Goal: Information Seeking & Learning: Learn about a topic

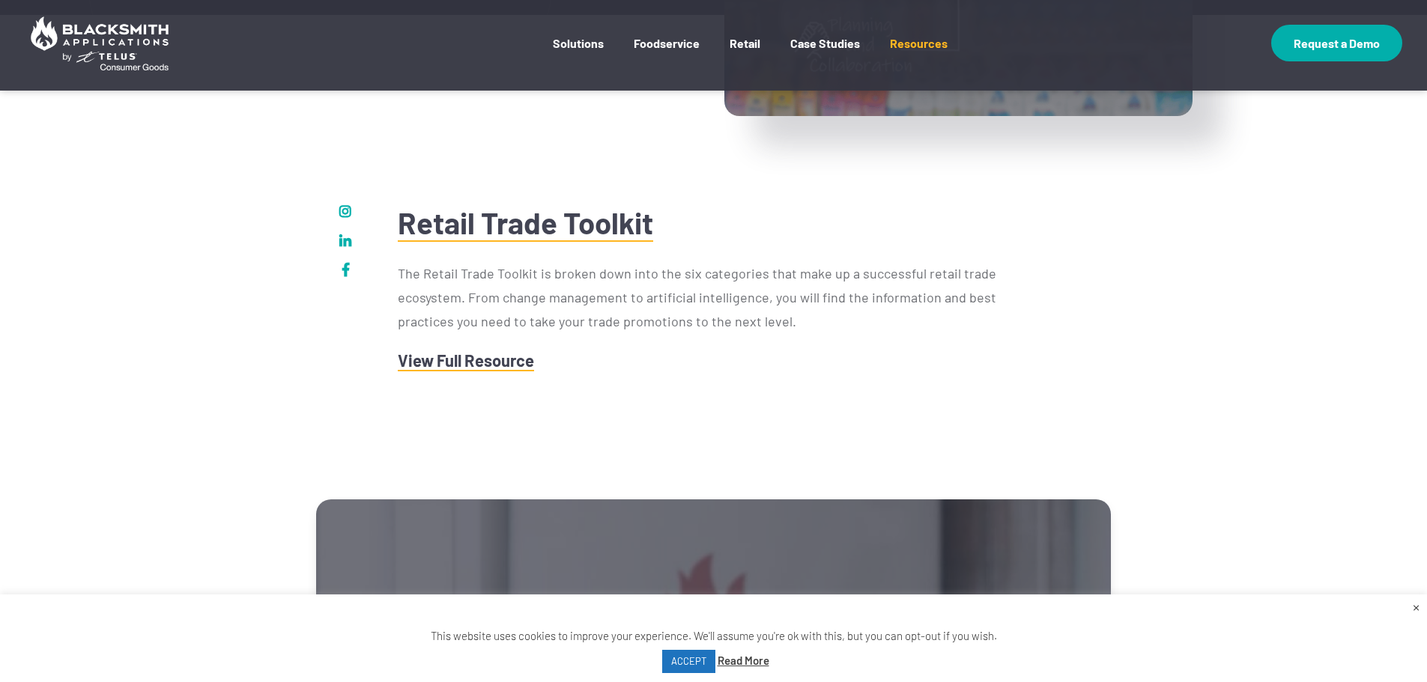
click at [727, 318] on p "The Retail Trade Toolkit is broken down into the six categories that make up a …" at bounding box center [713, 297] width 631 height 72
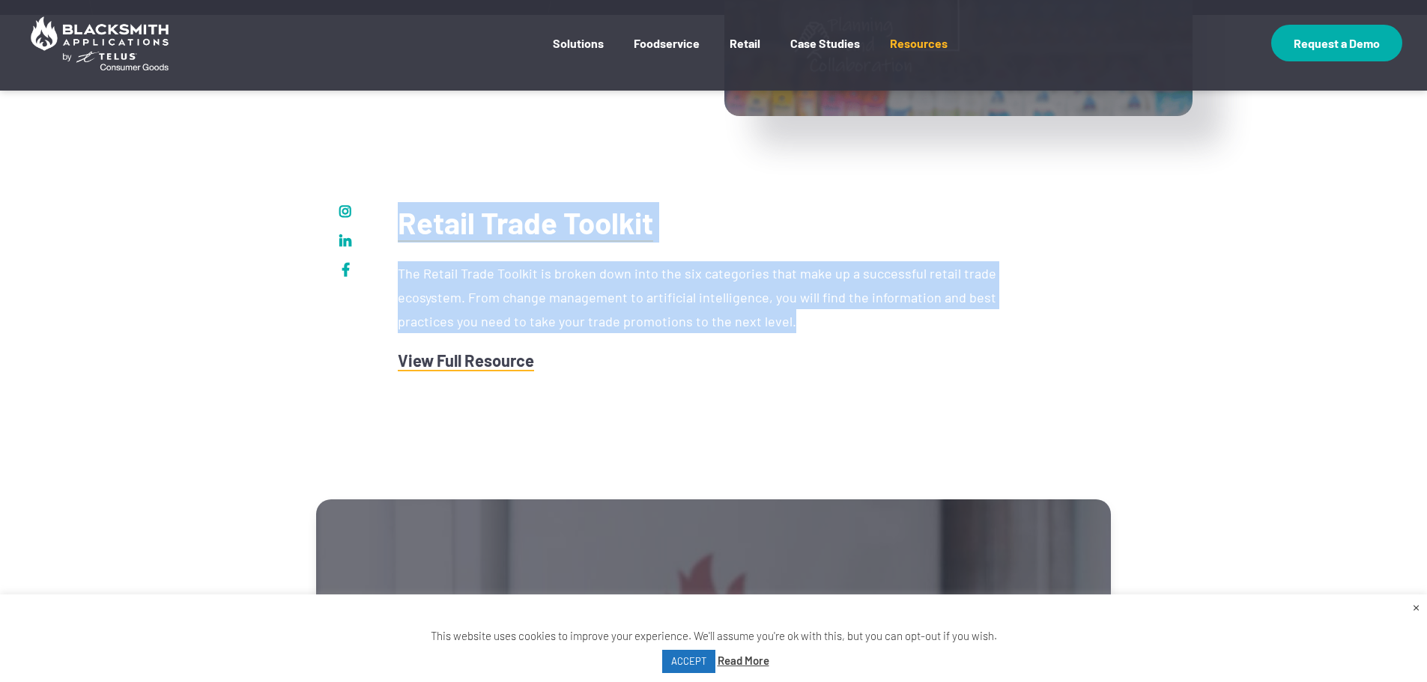
drag, startPoint x: 0, startPoint y: 0, endPoint x: 705, endPoint y: 234, distance: 742.6
click at [705, 234] on div "Retail Trade Toolkit The Retail Trade Toolkit is broken down into the six categ…" at bounding box center [713, 287] width 631 height 170
click at [705, 234] on h2 "Retail Trade Toolkit" at bounding box center [713, 222] width 631 height 40
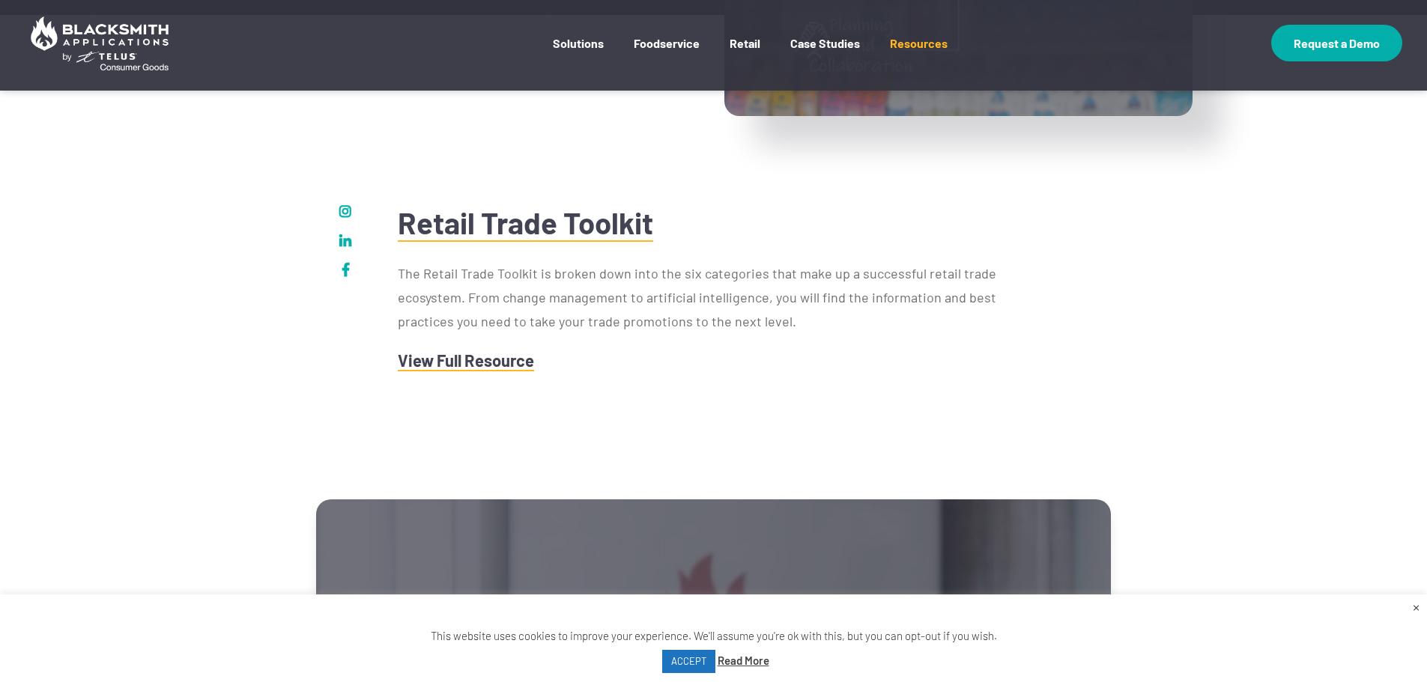
click at [705, 234] on h2 "Retail Trade Toolkit" at bounding box center [713, 222] width 631 height 40
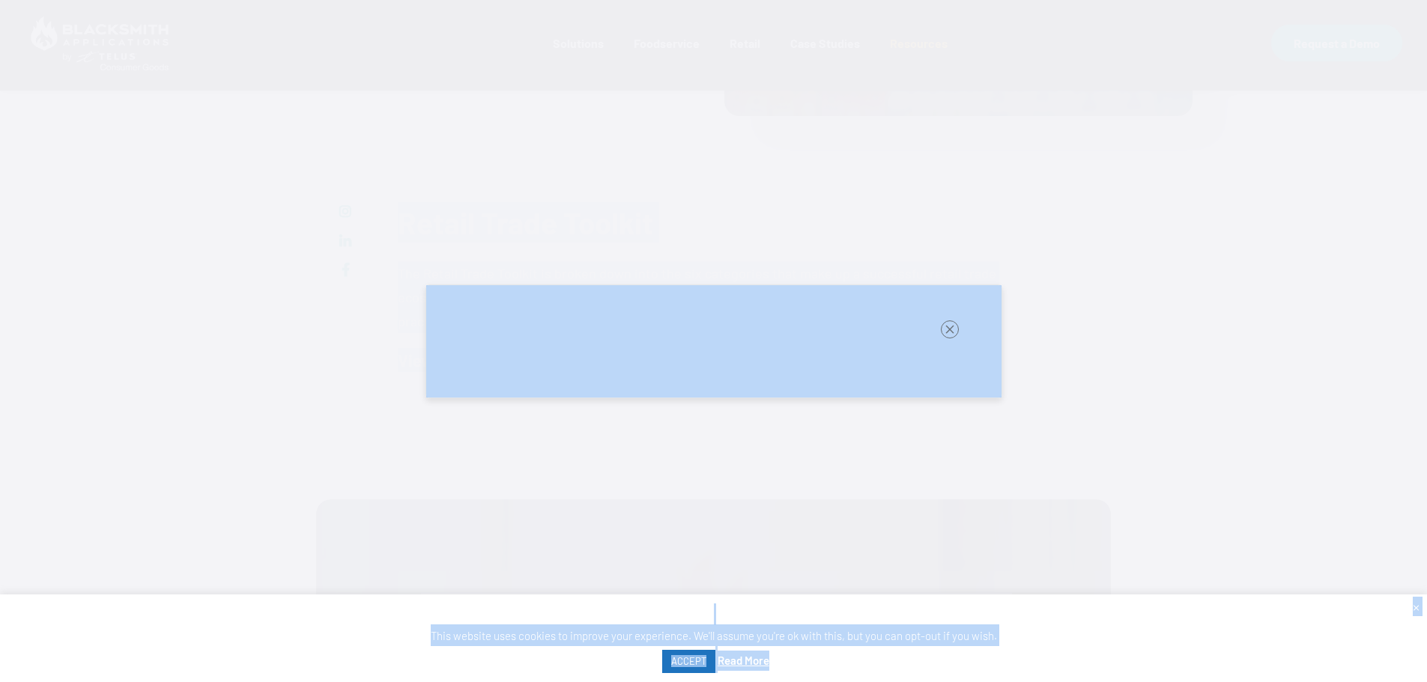
drag, startPoint x: 705, startPoint y: 234, endPoint x: 679, endPoint y: 364, distance: 132.8
click at [253, 79] on body "Skip to Main Content Close Search Box Search for: Search About Us Blog Login So…" at bounding box center [713, 541] width 1427 height 2130
click at [682, 462] on div at bounding box center [713, 341] width 1427 height 682
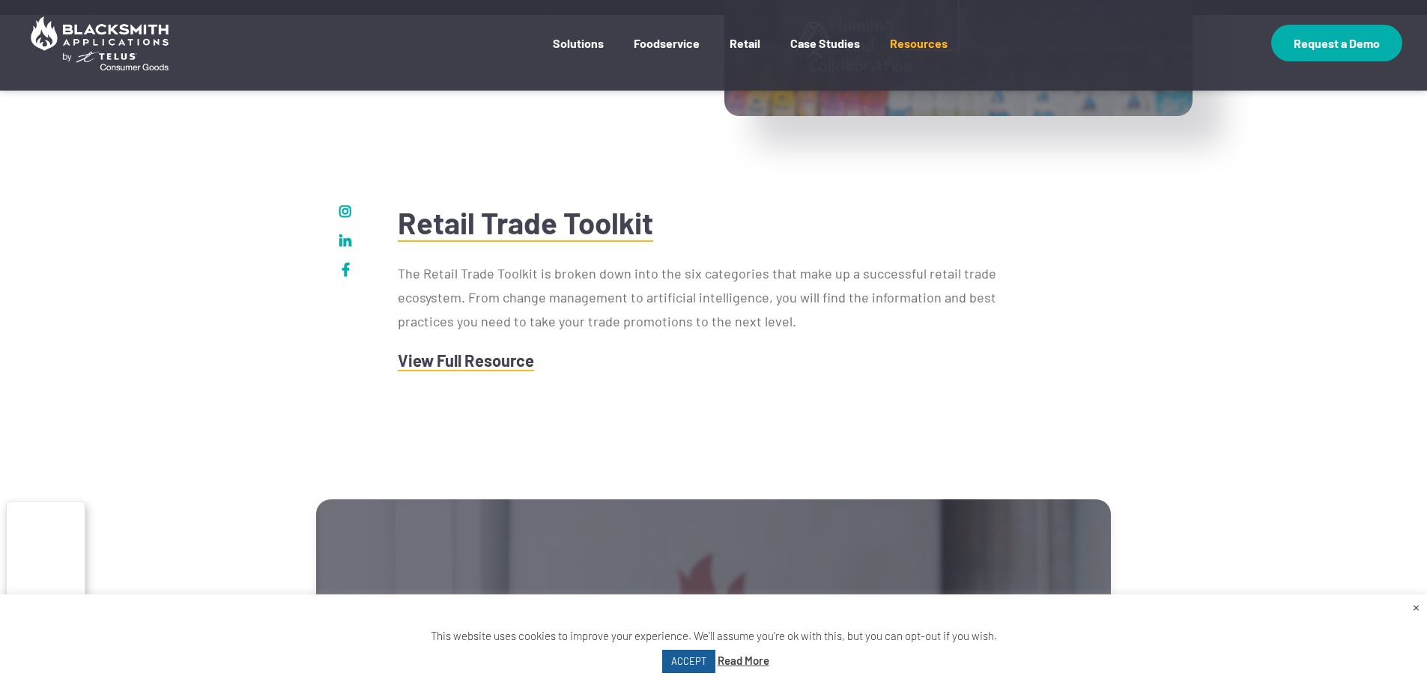
click at [676, 666] on link "ACCEPT" at bounding box center [688, 661] width 53 height 23
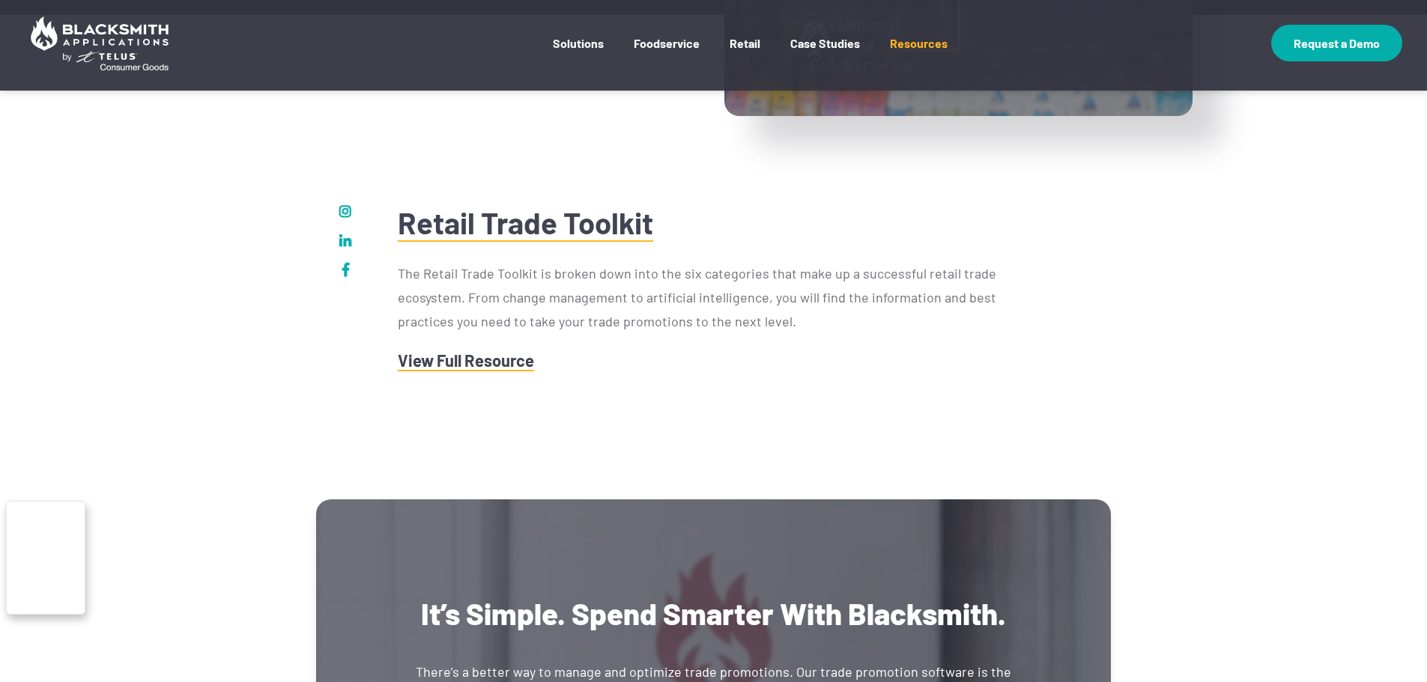
click at [701, 321] on p "The Retail Trade Toolkit is broken down into the six categories that make up a …" at bounding box center [713, 297] width 631 height 72
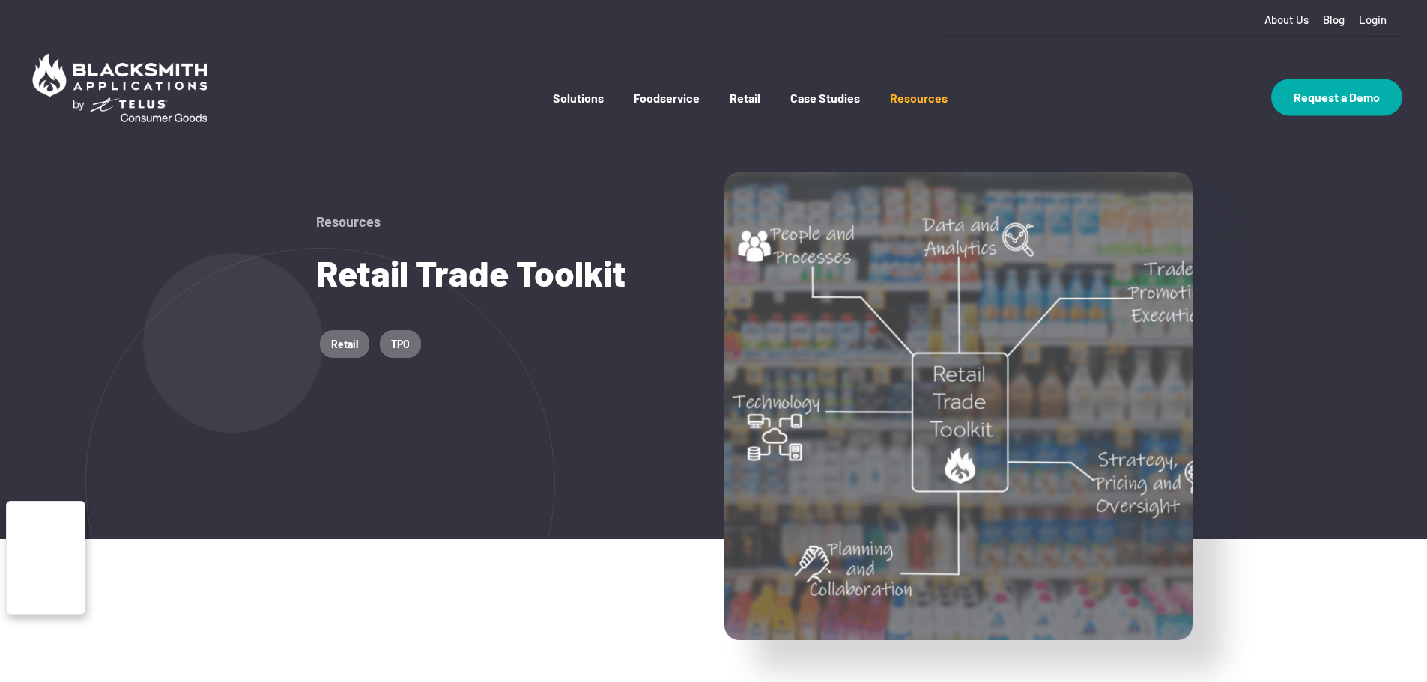
drag, startPoint x: 751, startPoint y: 338, endPoint x: 748, endPoint y: 82, distance: 256.2
